Goal: Information Seeking & Learning: Compare options

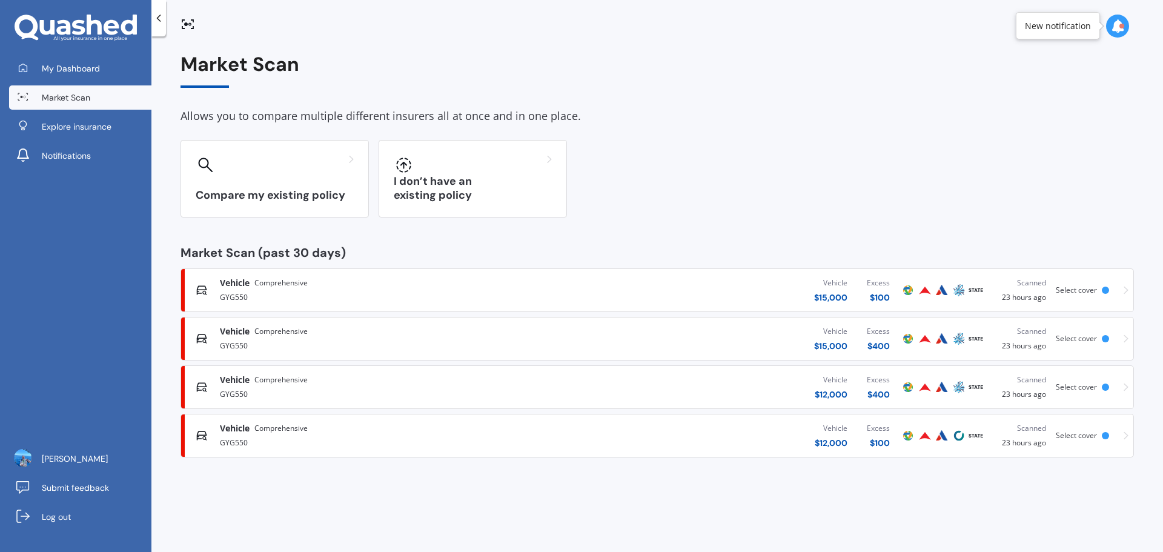
click at [307, 288] on span "Comprehensive" at bounding box center [280, 283] width 53 height 12
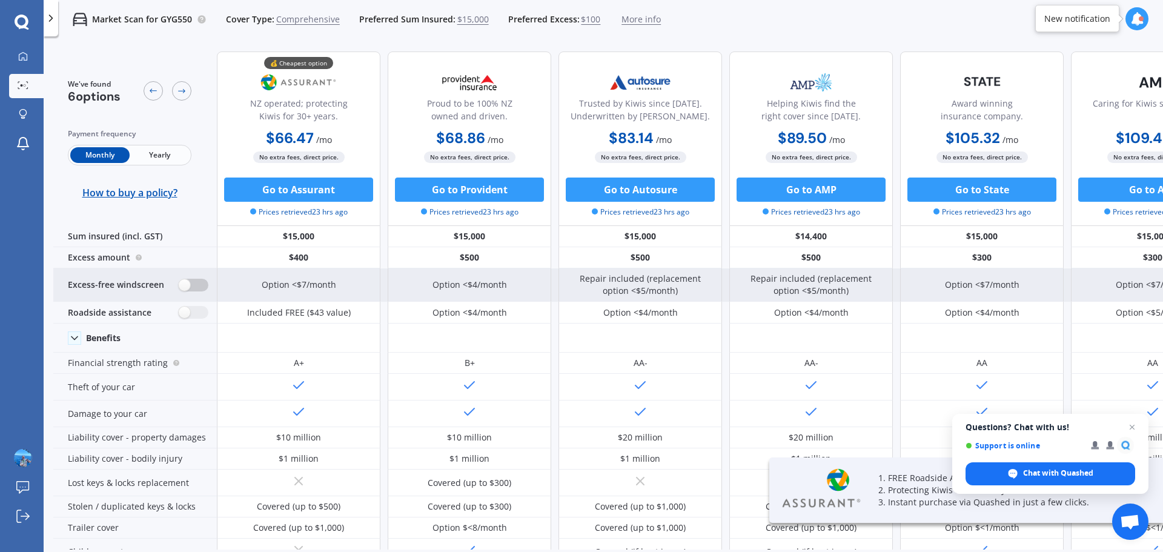
click at [182, 286] on label at bounding box center [194, 285] width 30 height 13
radio input "true"
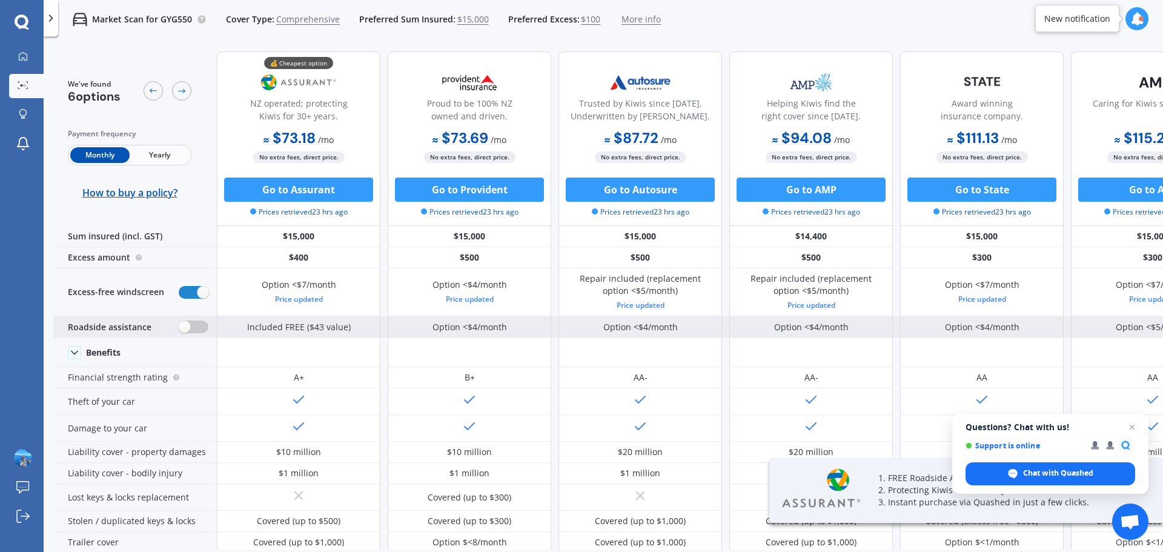
click at [183, 326] on label at bounding box center [194, 326] width 30 height 13
radio input "true"
